Goal: Task Accomplishment & Management: Complete application form

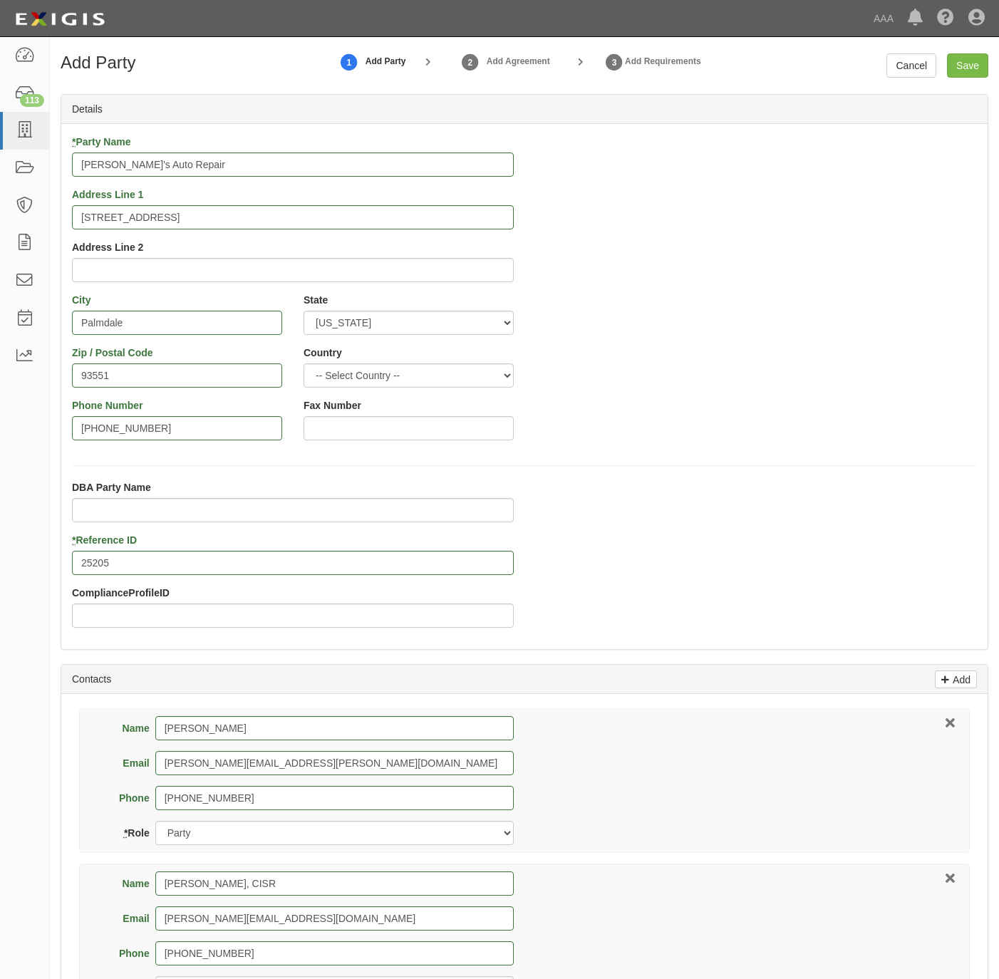
select select "CA"
select select "Broker"
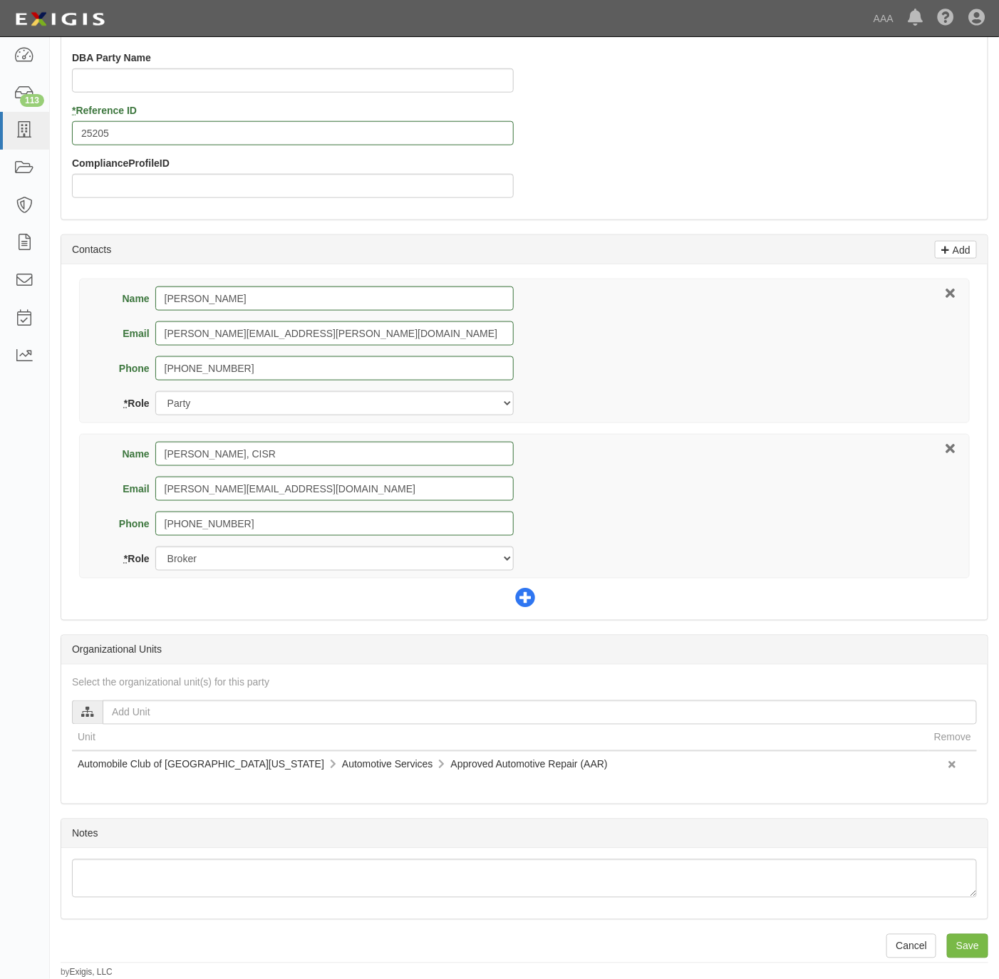
click at [528, 593] on icon at bounding box center [525, 599] width 20 height 20
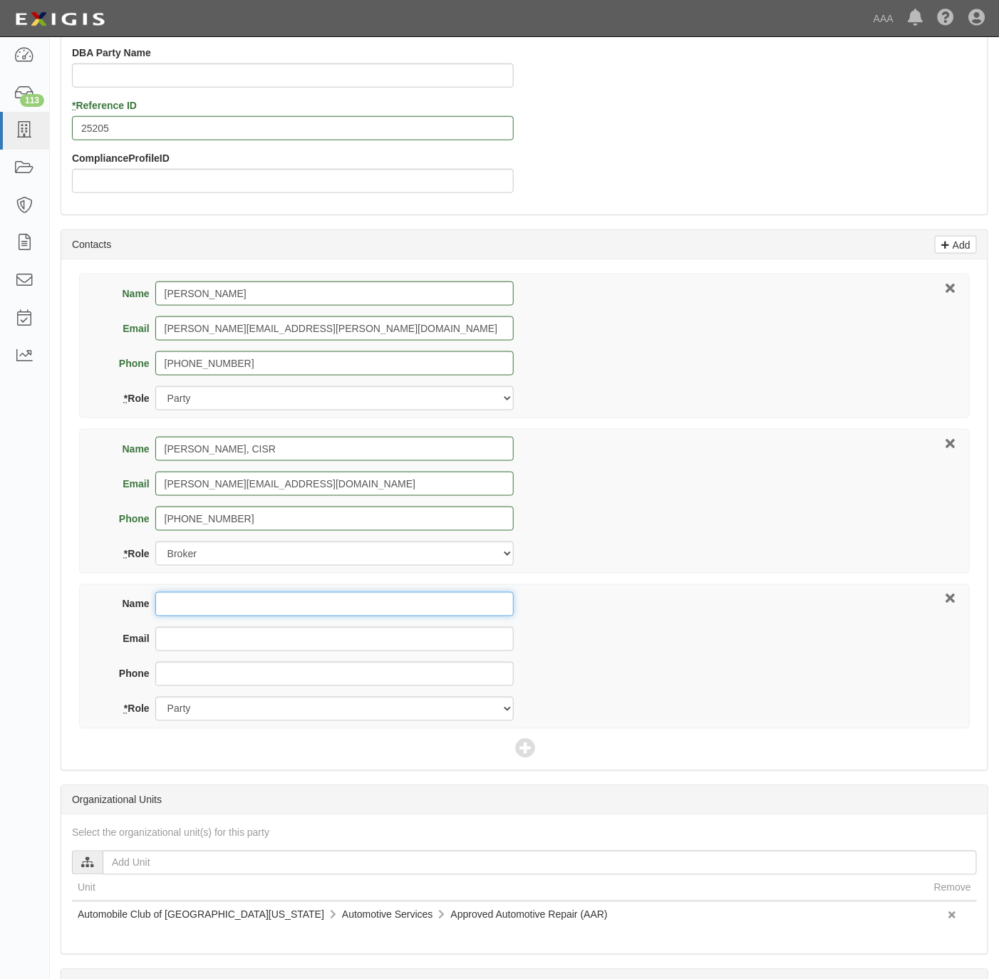
click at [331, 614] on input "Name" at bounding box center [334, 604] width 358 height 24
paste input "David Ludwig"
type input "David Ludwig"
type input "ludwig.david@ace.aaa.com"
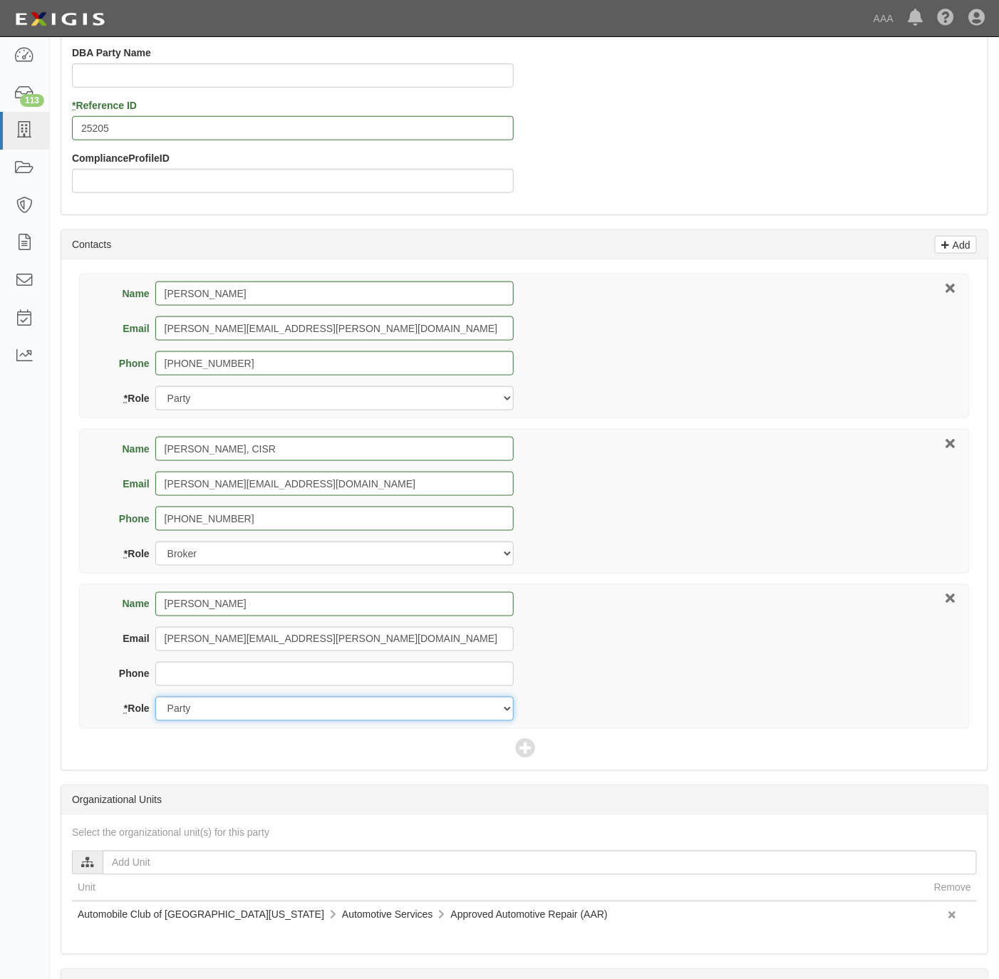
click at [391, 709] on select "Party Broker Other" at bounding box center [334, 709] width 358 height 24
select select "Other"
click at [155, 700] on select "Party Broker Other" at bounding box center [334, 709] width 358 height 24
click at [712, 222] on form "Add Party 1 Add Party 2 Add Agreement 3 Add Requirements Cancel Save Details * …" at bounding box center [524, 344] width 927 height 1451
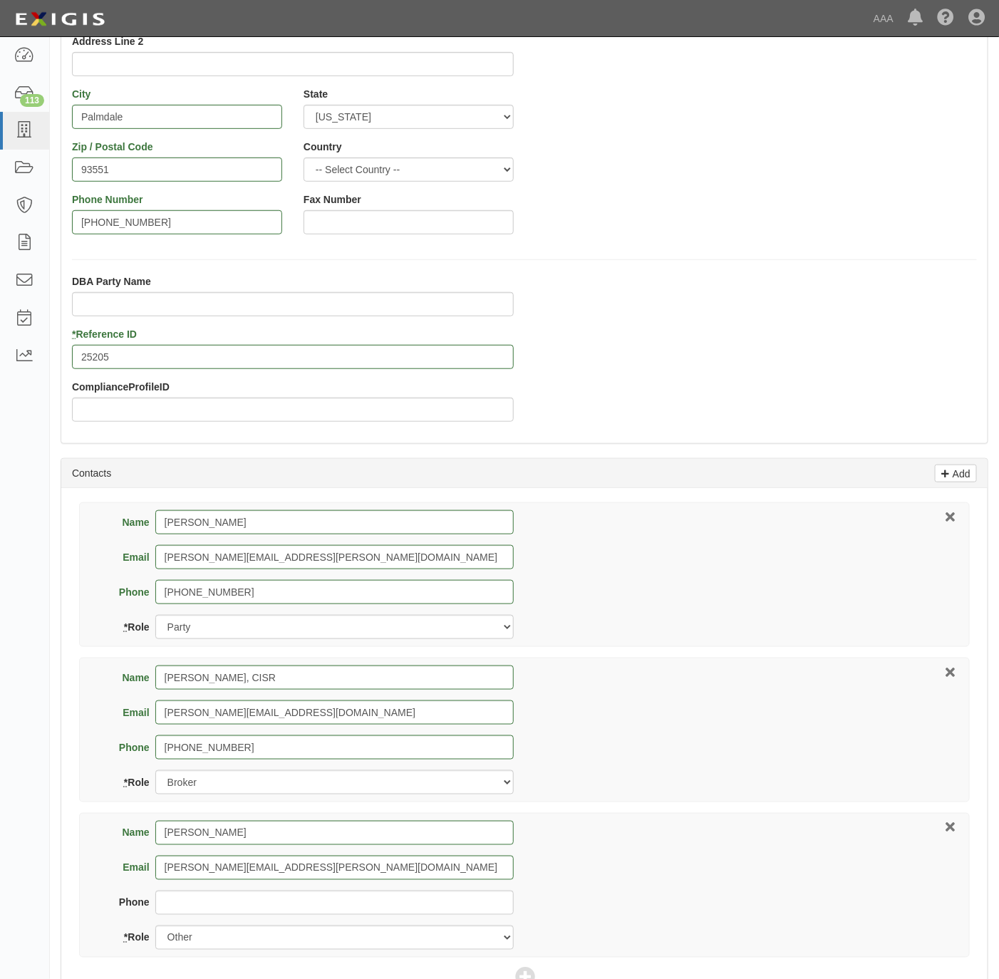
scroll to position [0, 0]
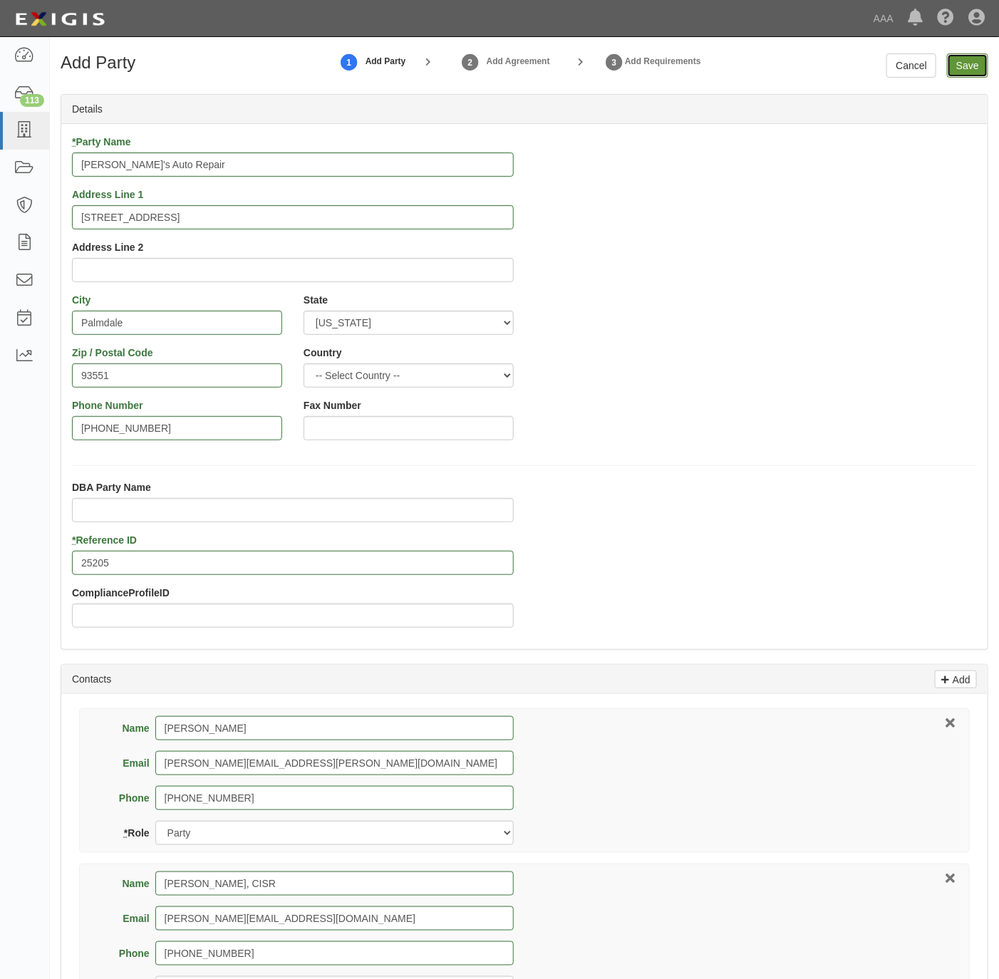
click at [983, 71] on input "Save" at bounding box center [967, 65] width 41 height 24
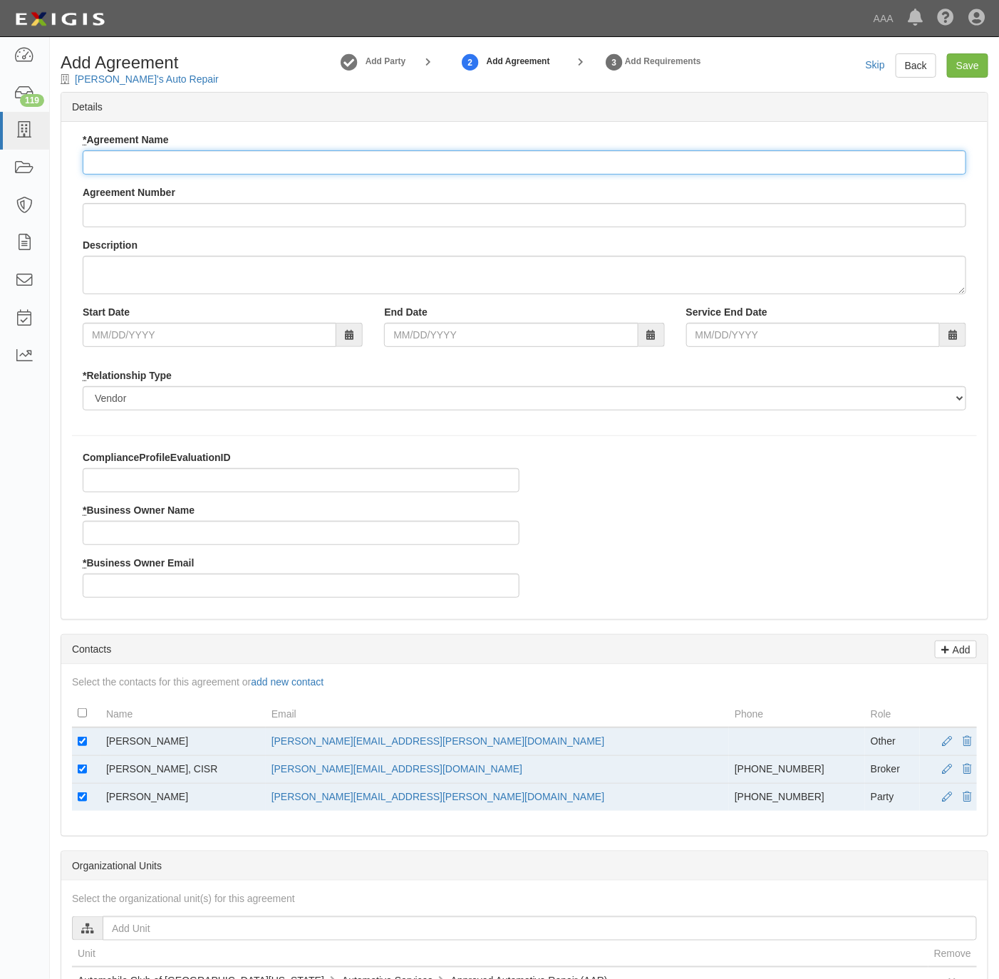
click at [224, 167] on input "* Agreement Name" at bounding box center [524, 162] width 883 height 24
type input "C"
click at [207, 154] on input "* Agreement Name" at bounding box center [524, 162] width 883 height 24
type input "California AAR"
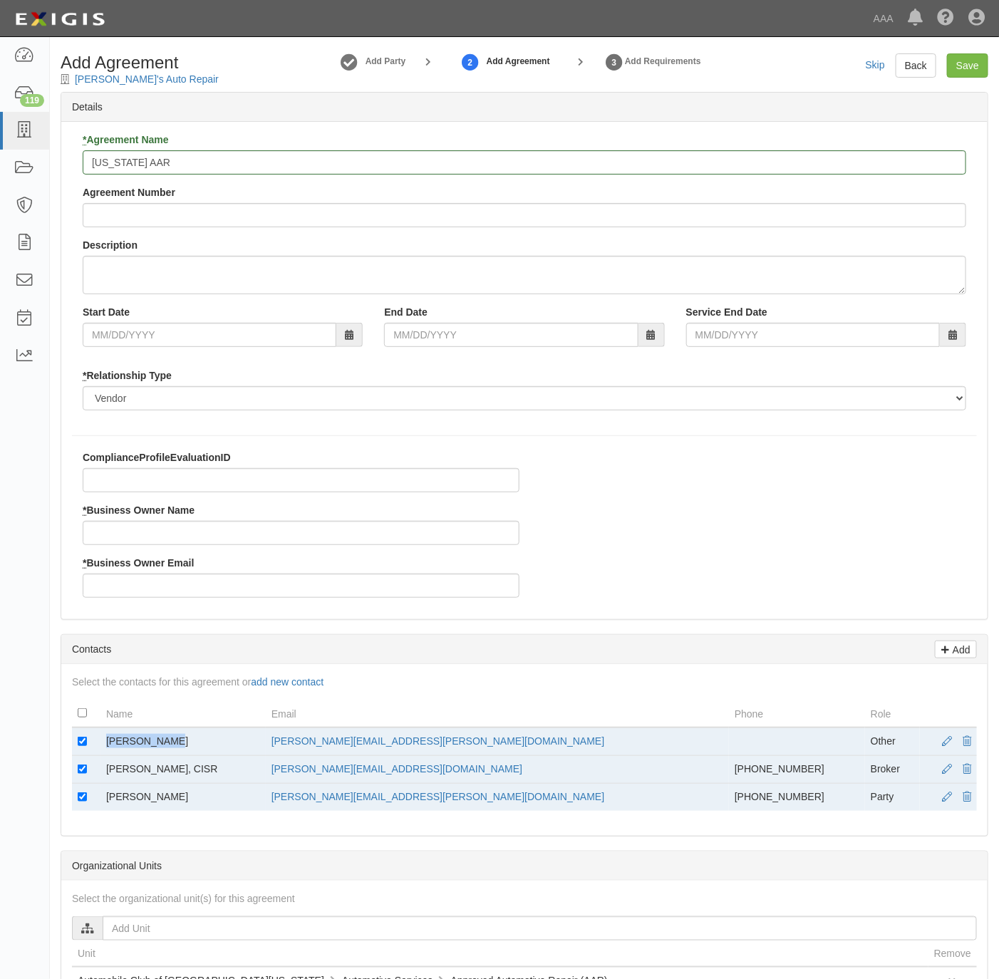
drag, startPoint x: 162, startPoint y: 741, endPoint x: 109, endPoint y: 752, distance: 54.5
click at [109, 752] on td "David Ludwig" at bounding box center [182, 741] width 165 height 28
copy td "David Ludwig"
drag, startPoint x: 109, startPoint y: 752, endPoint x: 310, endPoint y: 640, distance: 230.2
click at [152, 528] on input "* Business Owner Name" at bounding box center [301, 533] width 437 height 24
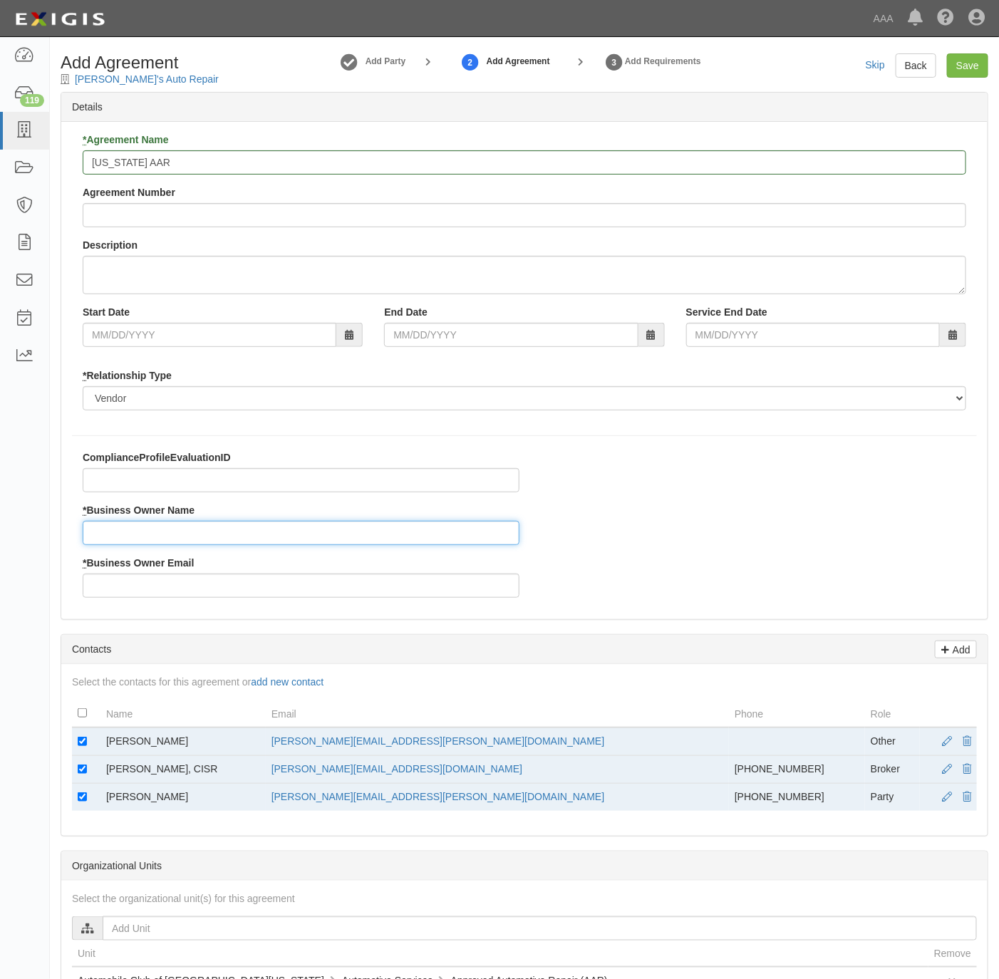
paste input "David Ludwig"
type input "David Ludwig"
drag, startPoint x: 474, startPoint y: 742, endPoint x: 330, endPoint y: 759, distance: 145.5
click at [330, 756] on td "ludwig.david@ace.aaa.com" at bounding box center [497, 741] width 463 height 28
copy link "ludwig.david@ace.aaa.com"
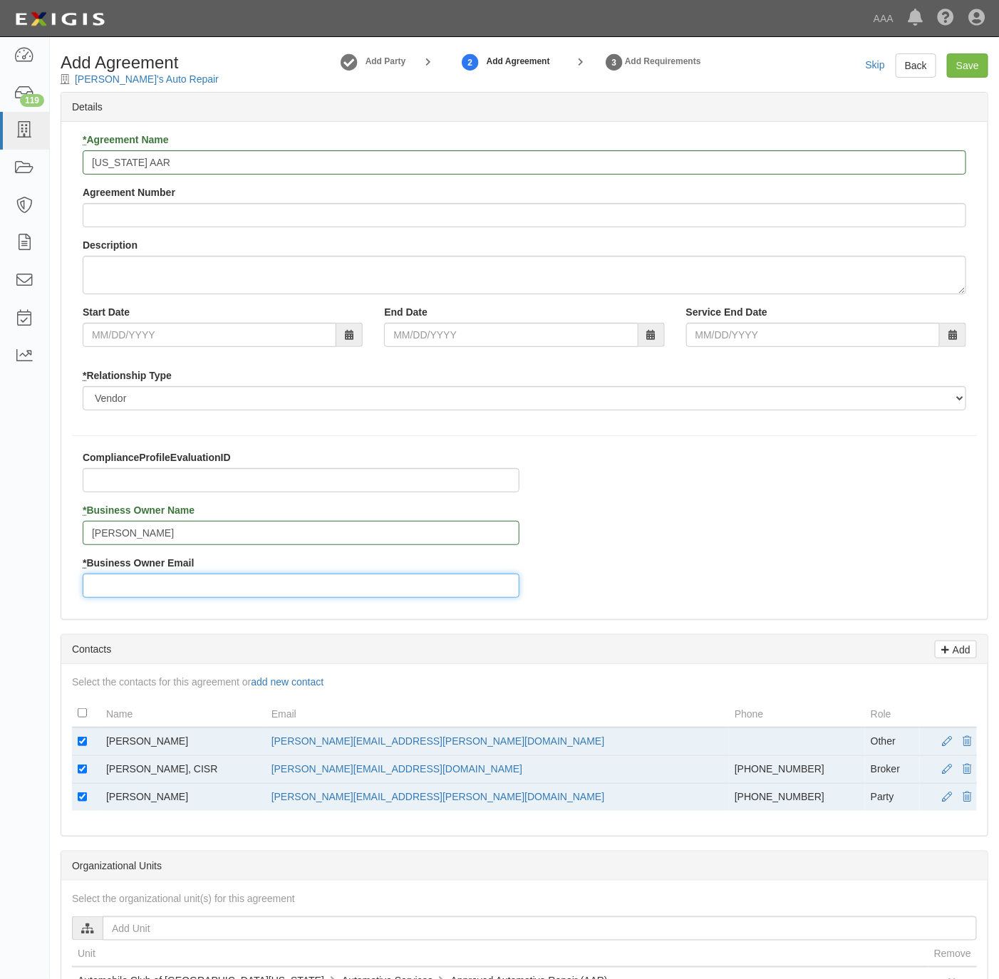
click at [130, 585] on input "* Business Owner Email" at bounding box center [301, 585] width 437 height 24
paste input "ludwig.david@ace.aaa.com"
type input "ludwig.david@ace.aaa.com"
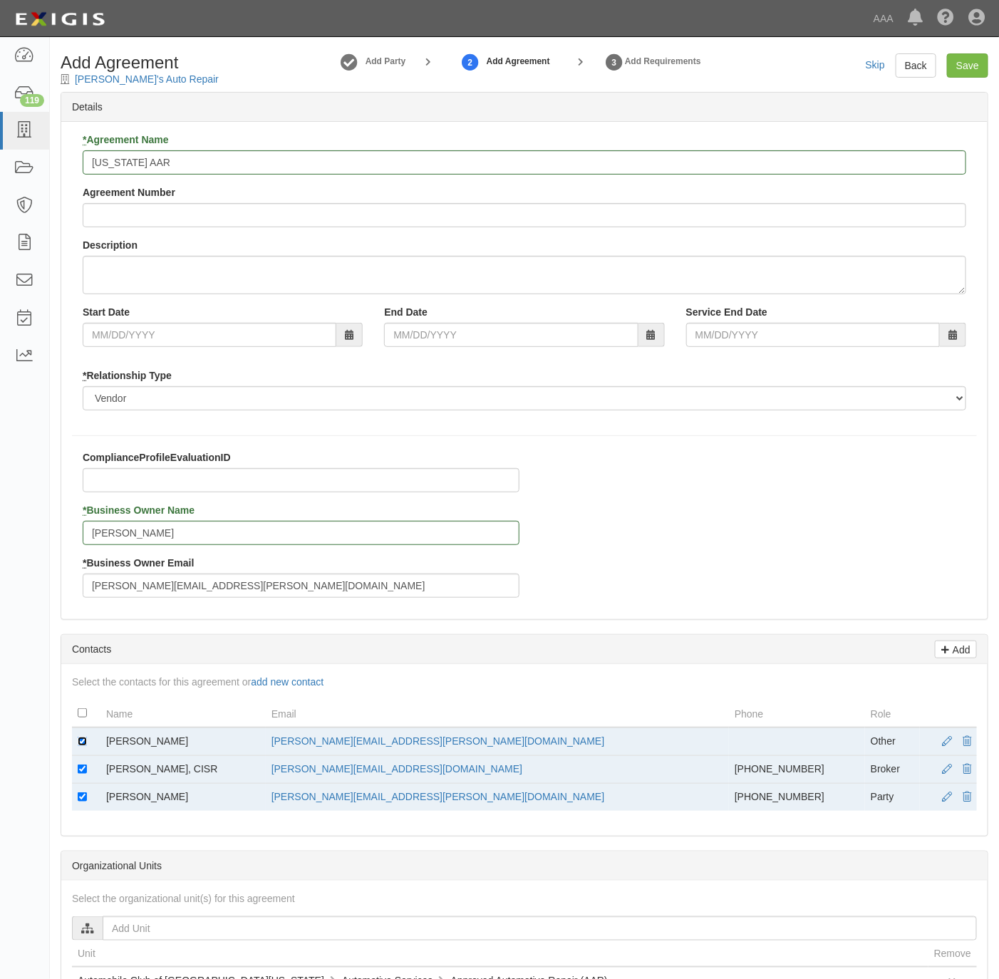
click at [82, 744] on input "checkbox" at bounding box center [82, 740] width 9 height 9
checkbox input "false"
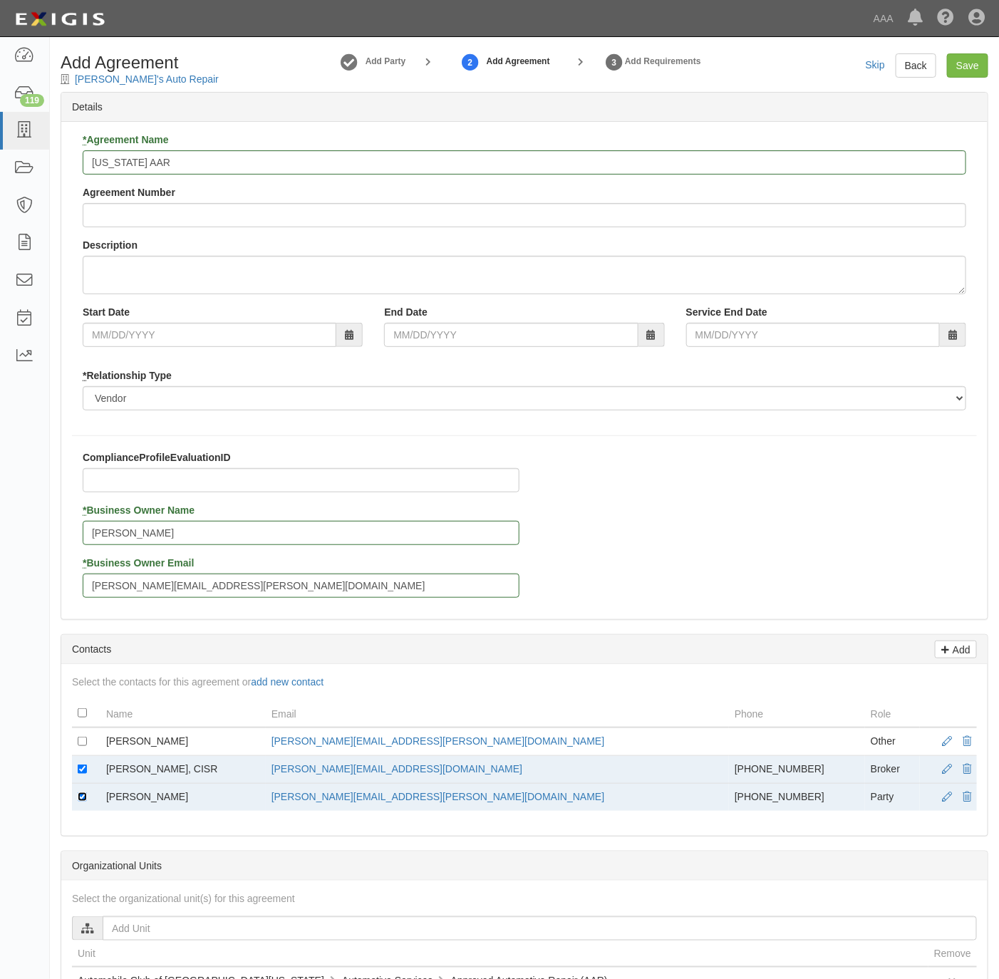
click at [79, 801] on input "checkbox" at bounding box center [82, 796] width 9 height 9
checkbox input "false"
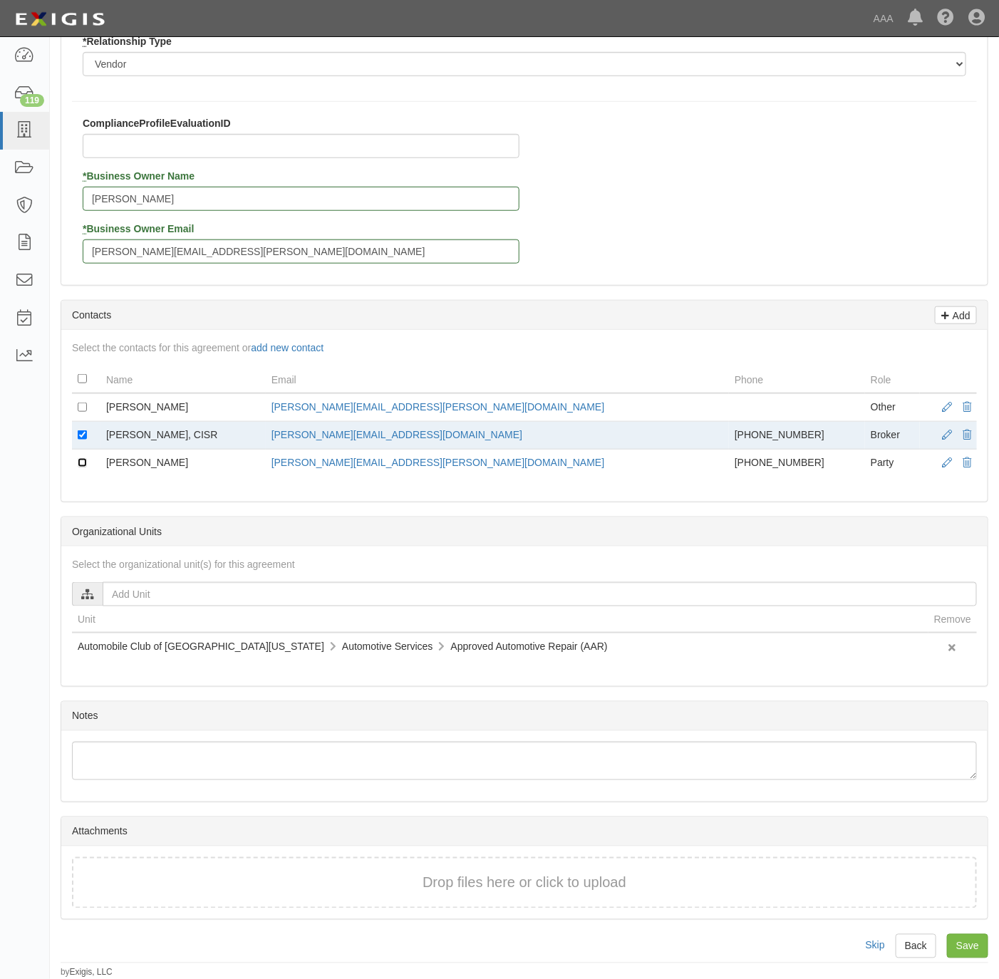
scroll to position [345, 0]
click at [970, 949] on input "Save" at bounding box center [967, 946] width 41 height 24
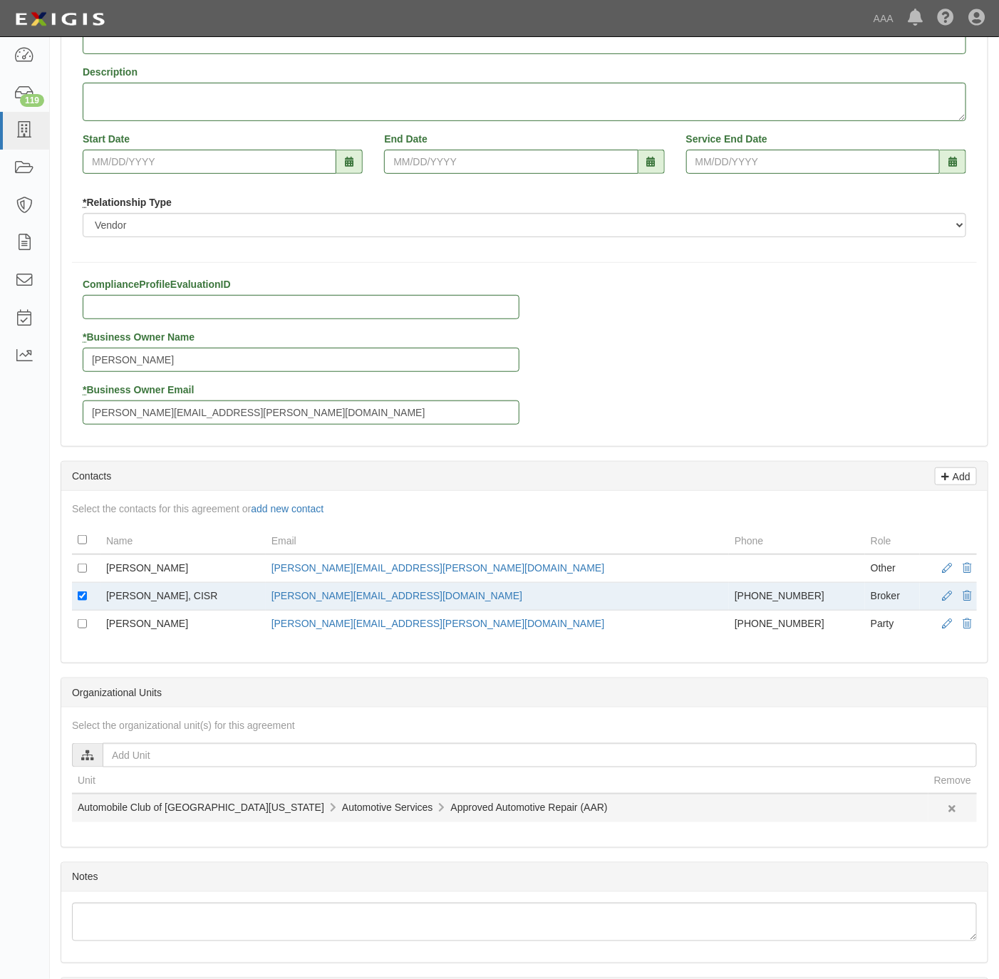
scroll to position [0, 0]
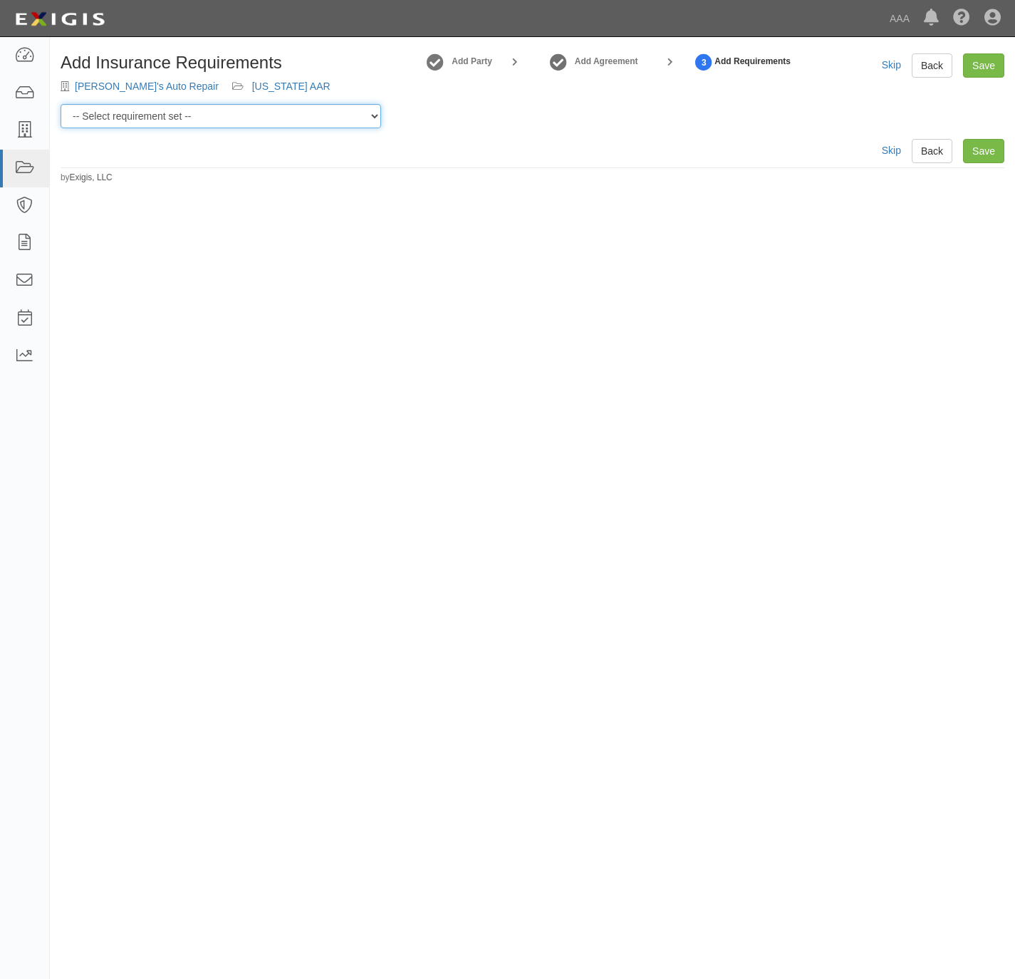
drag, startPoint x: 208, startPoint y: 118, endPoint x: 212, endPoint y: 131, distance: 14.0
click at [208, 118] on select "-- Select requirement set -- AAA East Central AAR AAA East Central ERS AAA East…" at bounding box center [221, 116] width 321 height 24
select select "31536"
click at [61, 104] on select "-- Select requirement set -- AAA East Central AAR AAA East Central ERS AAA East…" at bounding box center [221, 116] width 321 height 24
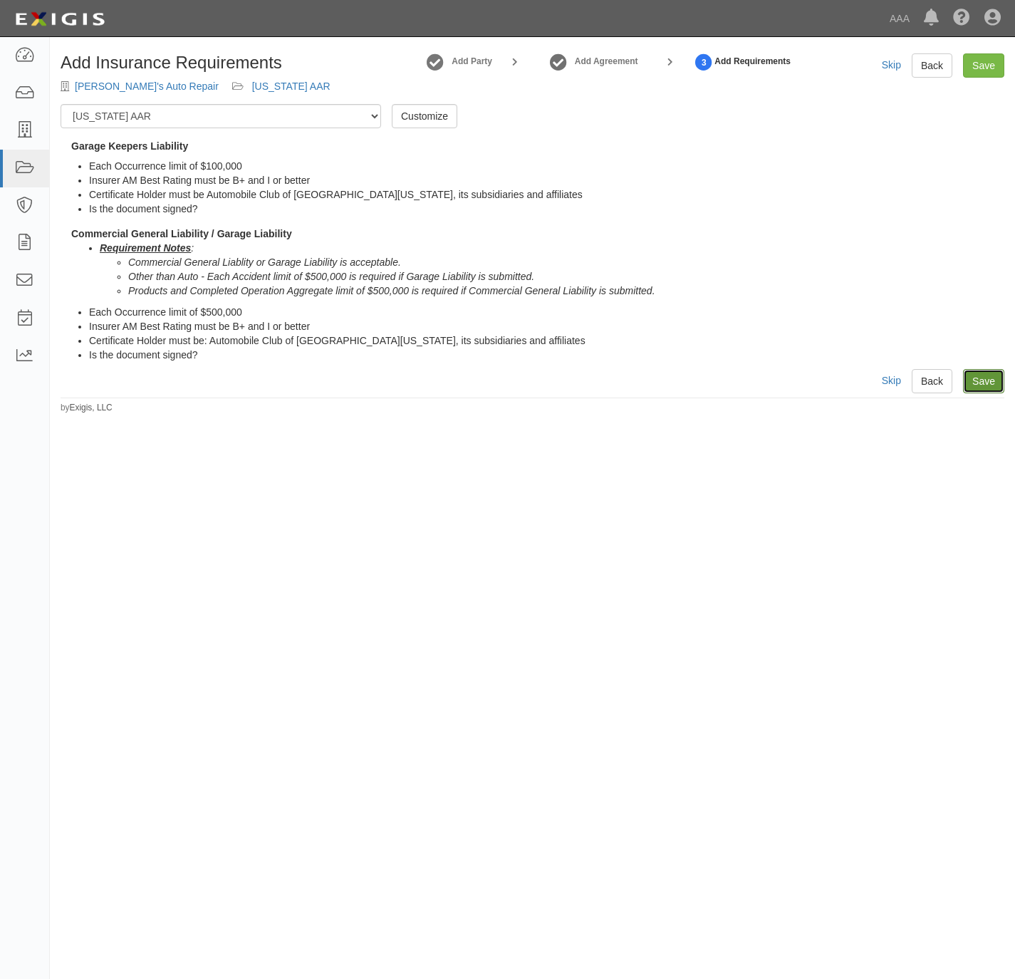
click at [979, 390] on link "Save" at bounding box center [983, 381] width 41 height 24
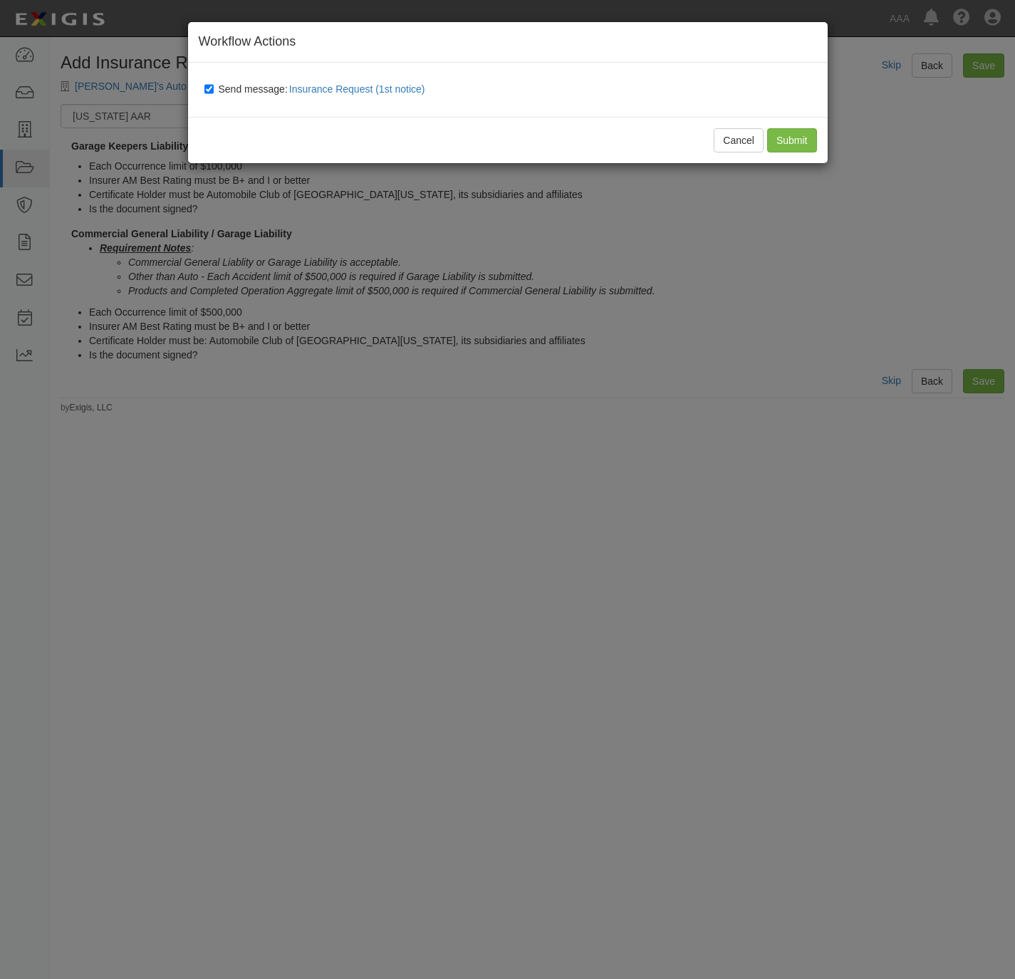
click at [214, 92] on label "Send message: Insurance Request (1st notice)" at bounding box center [317, 89] width 227 height 19
click at [214, 92] on input "Send message: Insurance Request (1st notice)" at bounding box center [208, 88] width 9 height 11
checkbox input "false"
click at [791, 140] on input "Submit" at bounding box center [792, 140] width 50 height 24
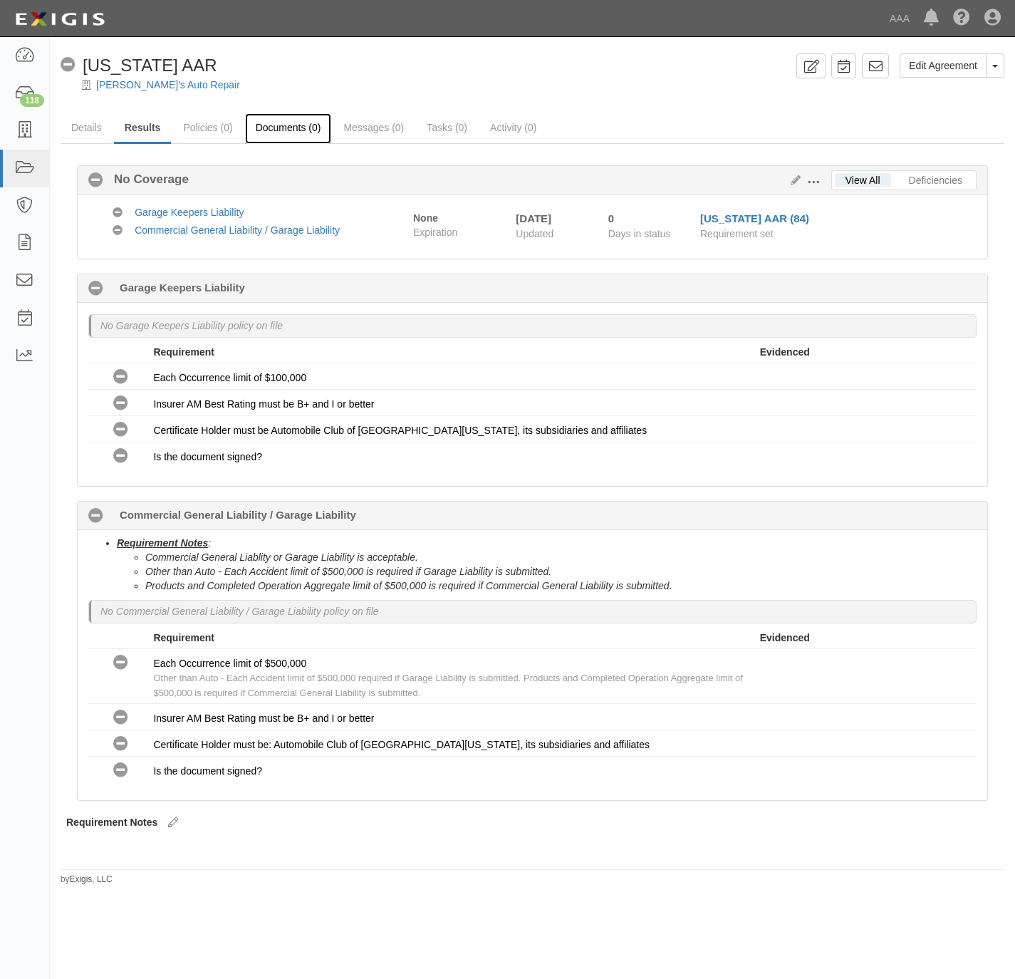
click at [283, 118] on link "Documents (0)" at bounding box center [288, 128] width 87 height 31
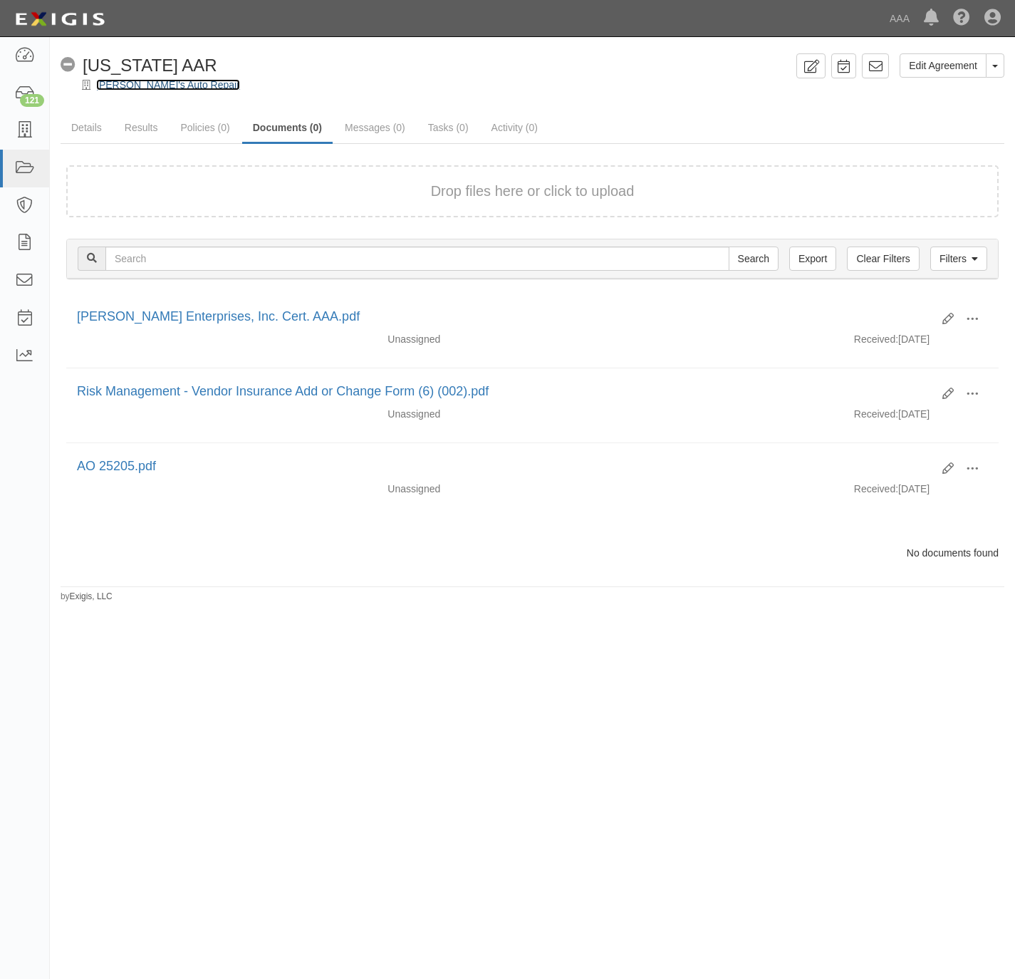
drag, startPoint x: 129, startPoint y: 85, endPoint x: 137, endPoint y: 88, distance: 8.3
click at [132, 88] on link "[PERSON_NAME]'s Auto Repair" at bounding box center [168, 84] width 144 height 11
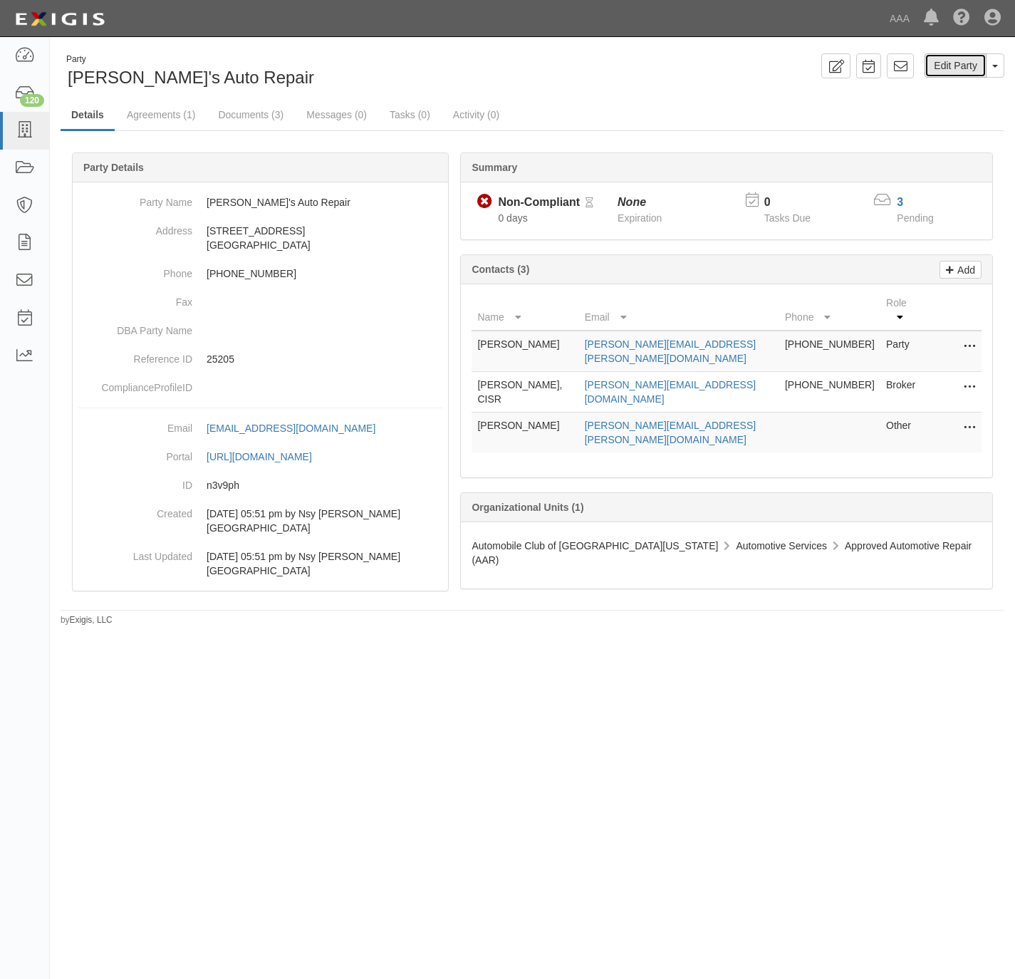
click at [947, 60] on link "Edit Party" at bounding box center [956, 65] width 62 height 24
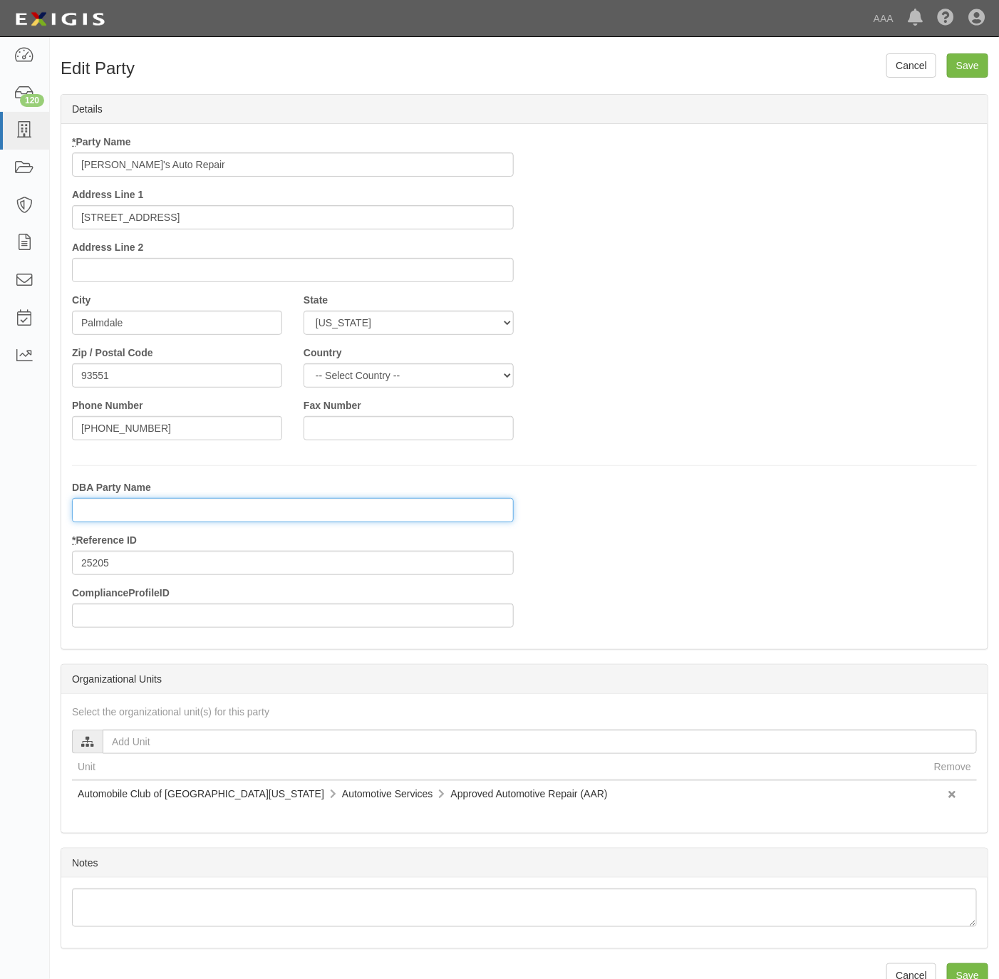
click at [170, 519] on input "DBA Party Name" at bounding box center [293, 510] width 442 height 24
click at [910, 63] on link "Cancel" at bounding box center [911, 65] width 50 height 24
